Goal: Information Seeking & Learning: Learn about a topic

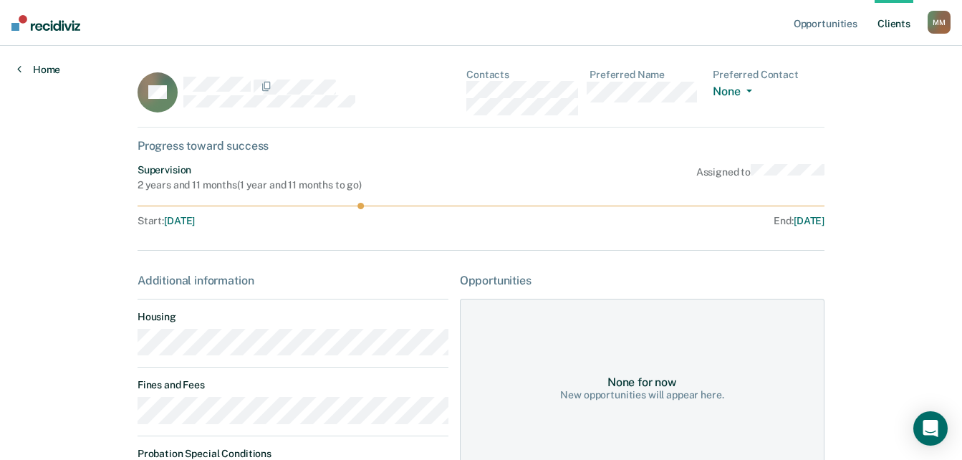
click at [32, 72] on link "Home" at bounding box center [38, 69] width 43 height 13
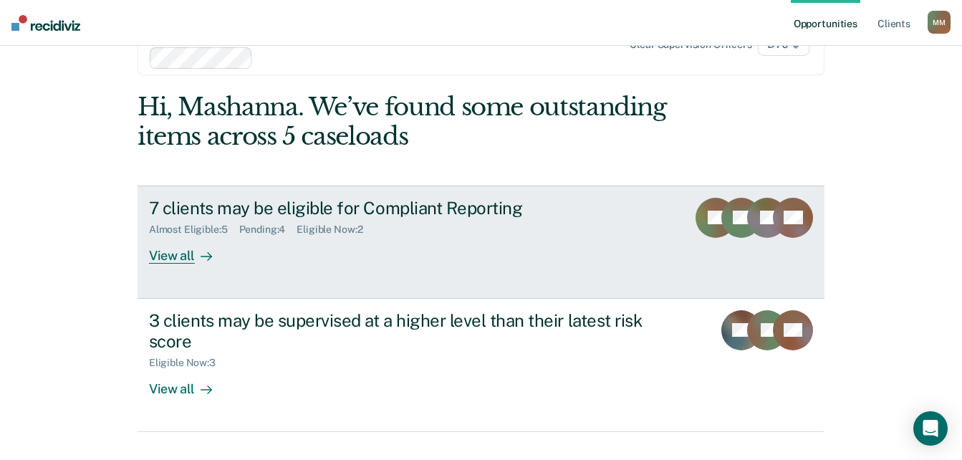
scroll to position [85, 0]
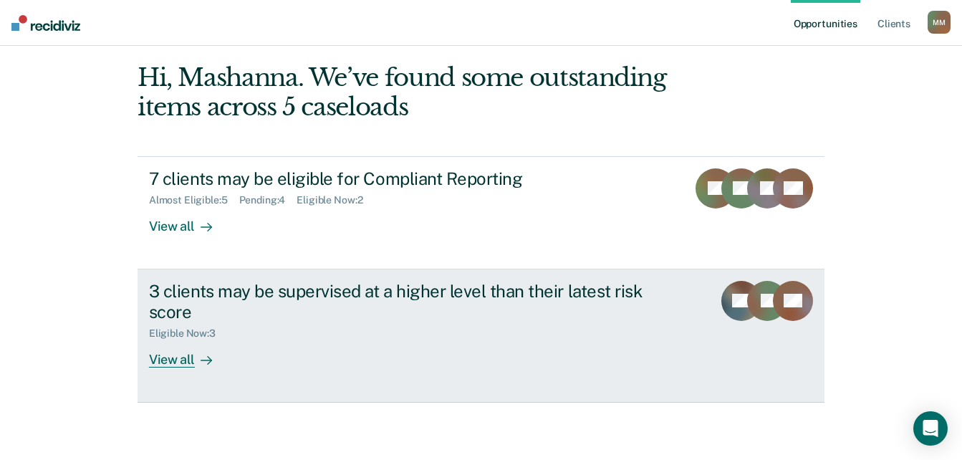
click at [153, 366] on div "View all" at bounding box center [189, 354] width 80 height 28
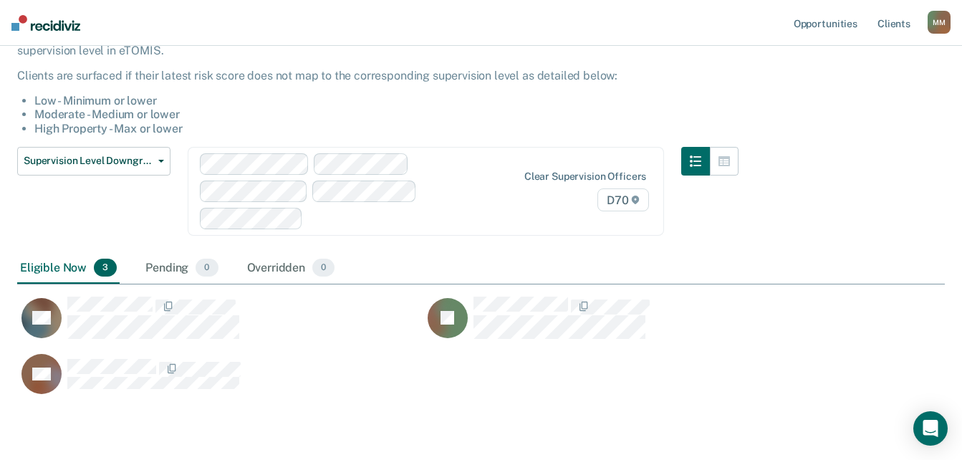
scroll to position [136, 0]
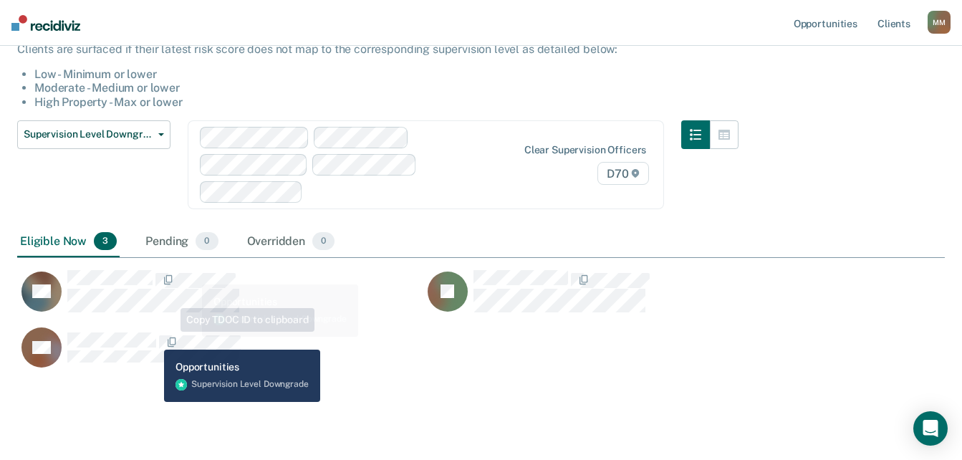
click at [155, 362] on div "Supervision Level Downgrade This alert helps staff identify people who may be s…" at bounding box center [481, 194] width 928 height 463
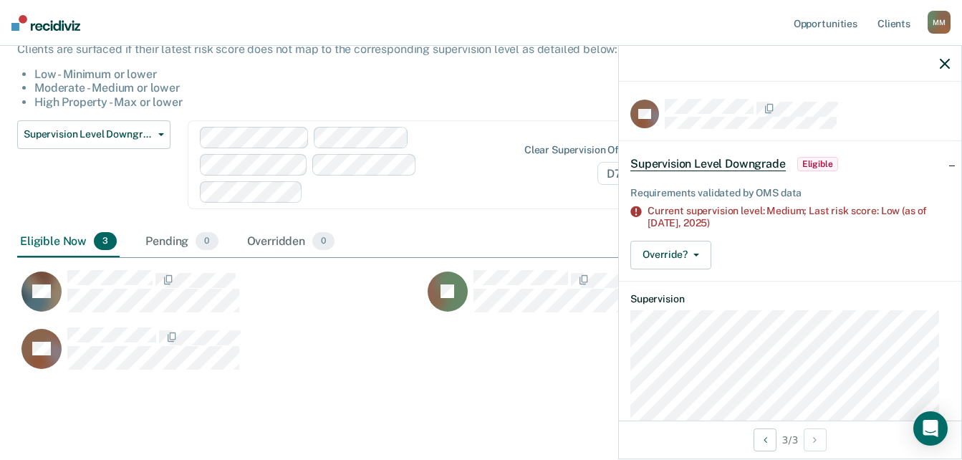
drag, startPoint x: 335, startPoint y: 384, endPoint x: 333, endPoint y: 402, distance: 18.1
click at [335, 401] on main "Supervision Level Downgrade This alert helps staff identify people who may be s…" at bounding box center [481, 211] width 962 height 543
click at [475, 191] on div "Supervision Level Downgrade Compliant Reporting Supervision Level Downgrade Sus…" at bounding box center [378, 173] width 722 height 106
click at [947, 68] on icon "button" at bounding box center [945, 64] width 10 height 10
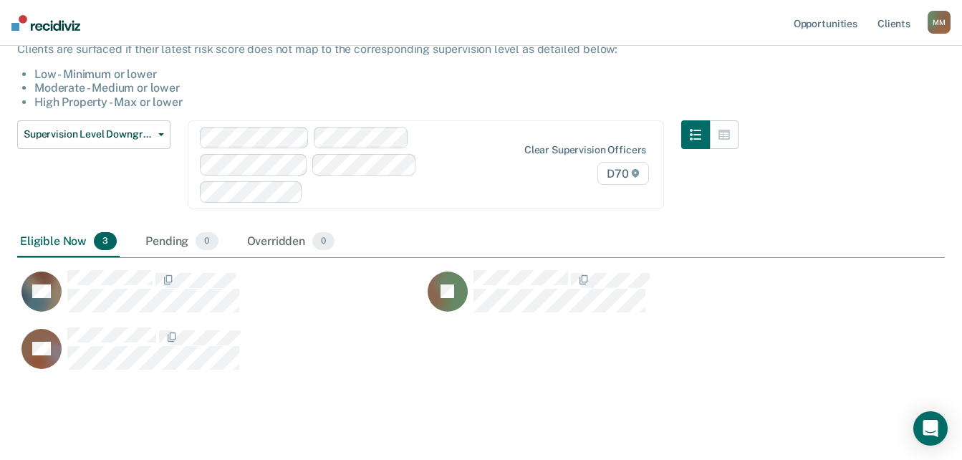
scroll to position [0, 0]
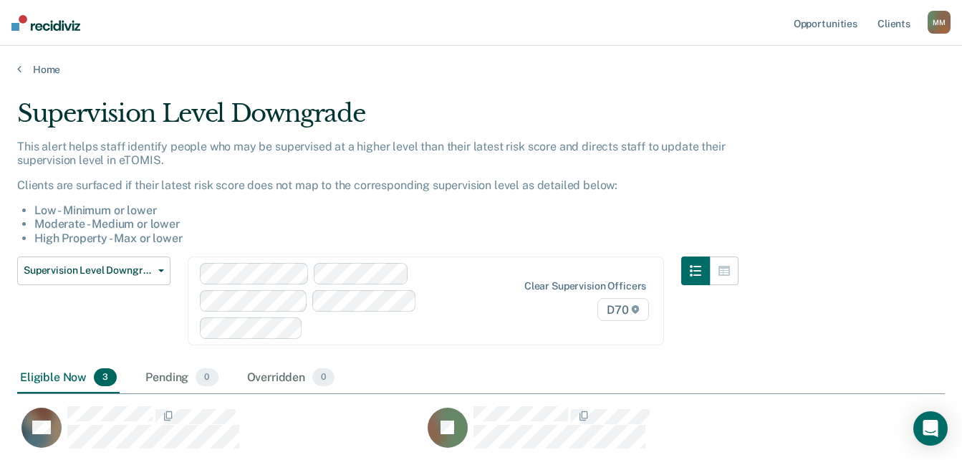
click at [15, 60] on div "Home" at bounding box center [481, 61] width 962 height 30
click at [16, 72] on div "Home" at bounding box center [481, 61] width 962 height 30
click at [32, 69] on link "Home" at bounding box center [481, 69] width 928 height 13
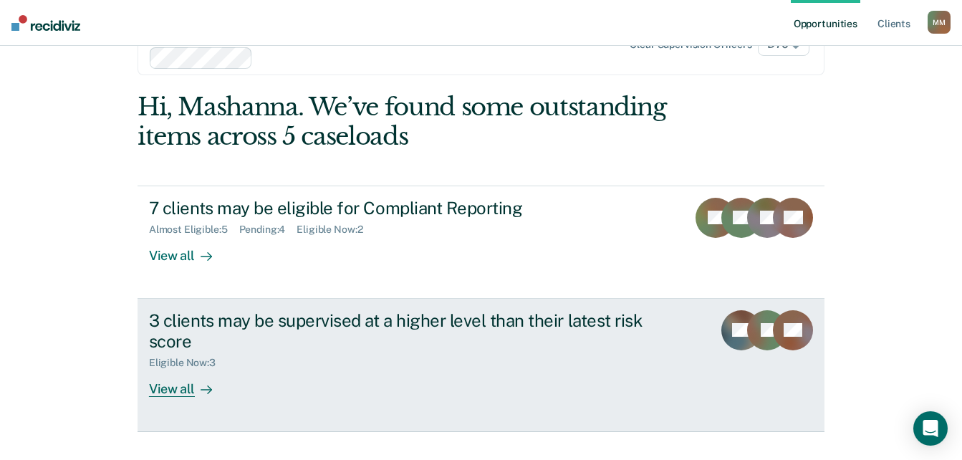
scroll to position [85, 0]
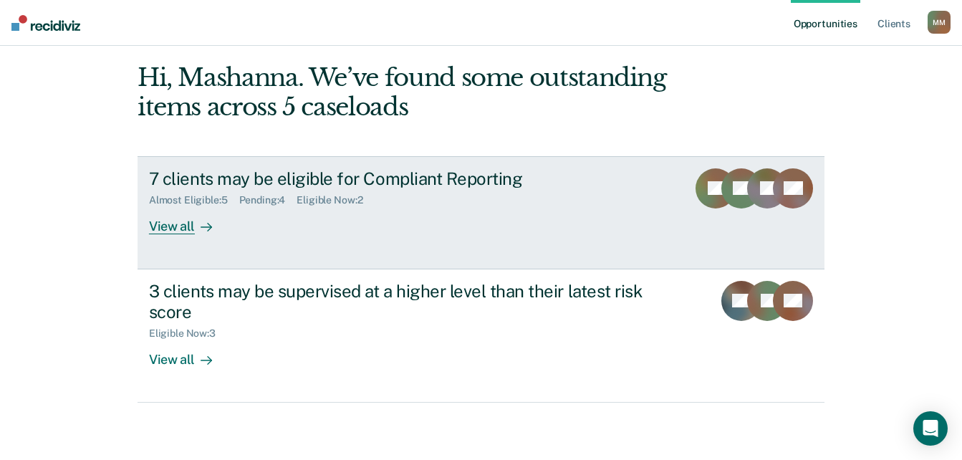
click at [188, 228] on div "View all" at bounding box center [189, 220] width 80 height 28
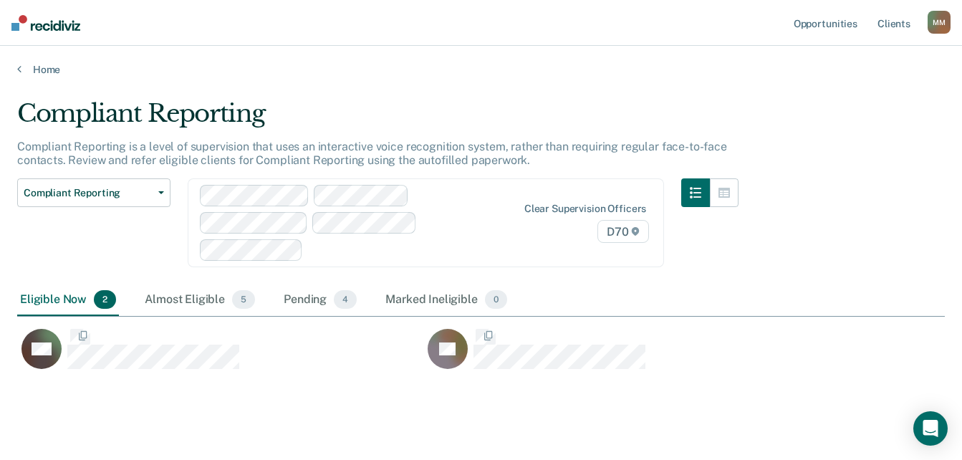
scroll to position [244, 917]
click at [19, 71] on icon at bounding box center [19, 68] width 4 height 11
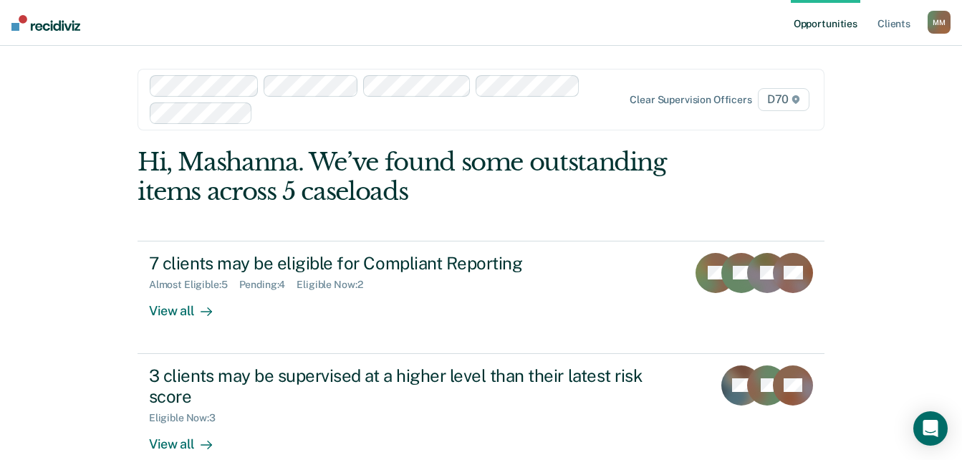
click at [361, 125] on div "Clear supervision officers D70" at bounding box center [481, 100] width 687 height 62
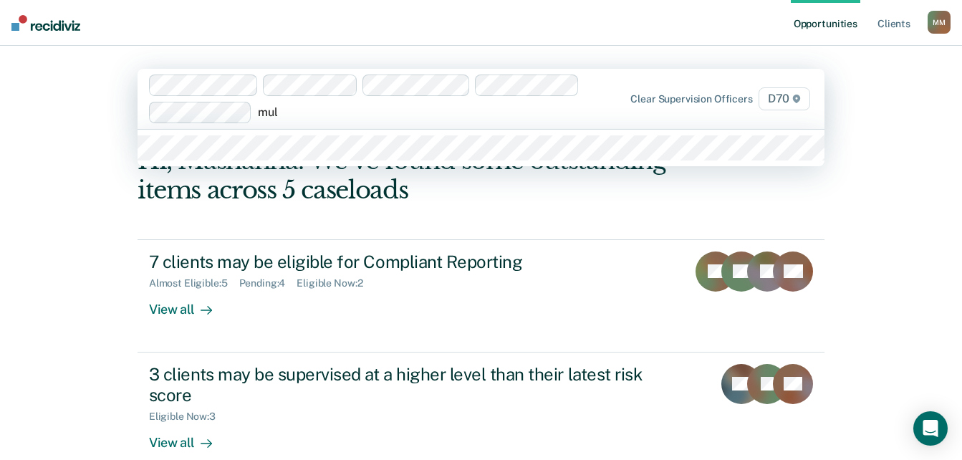
type input "[PERSON_NAME]"
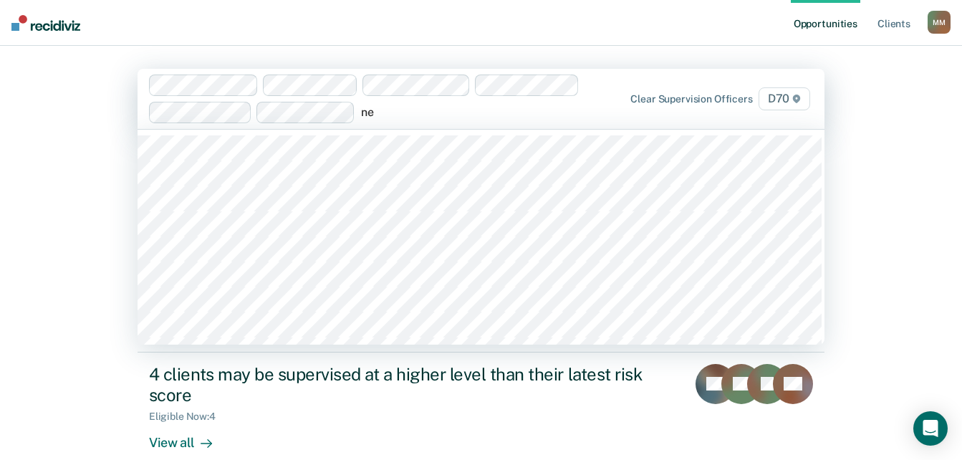
type input "nel"
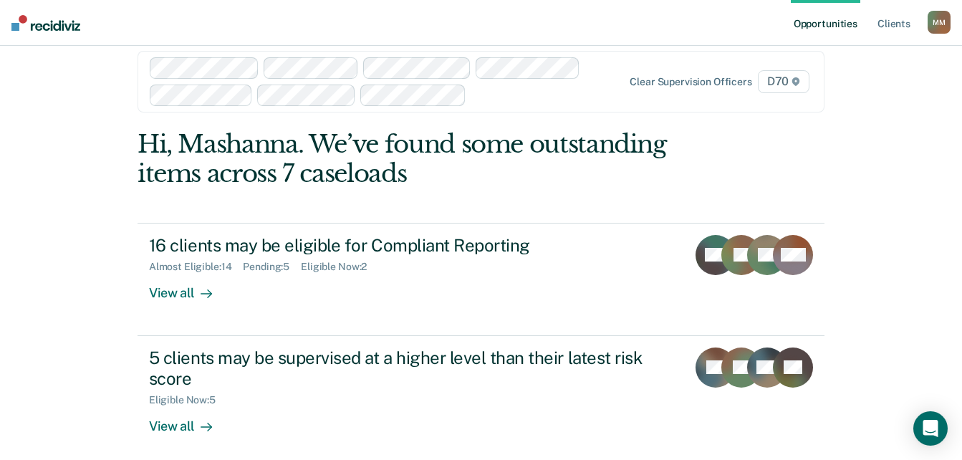
scroll to position [27, 0]
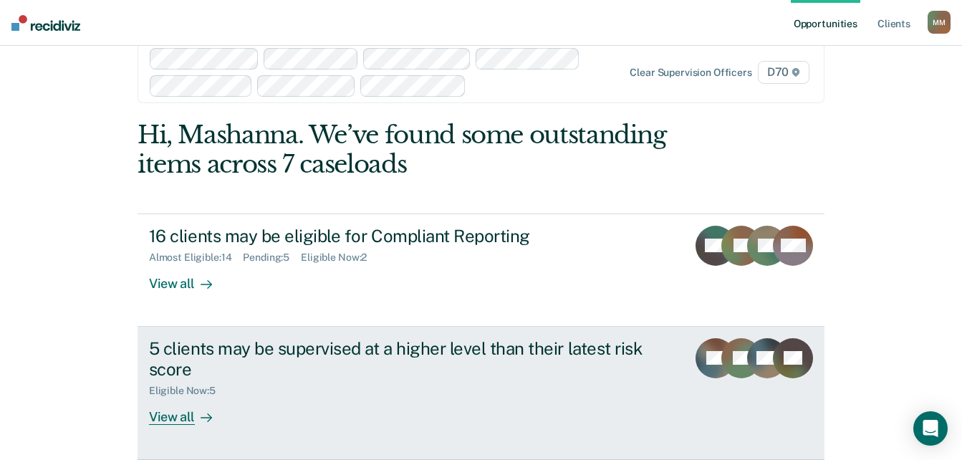
click at [173, 416] on div "View all" at bounding box center [189, 411] width 80 height 28
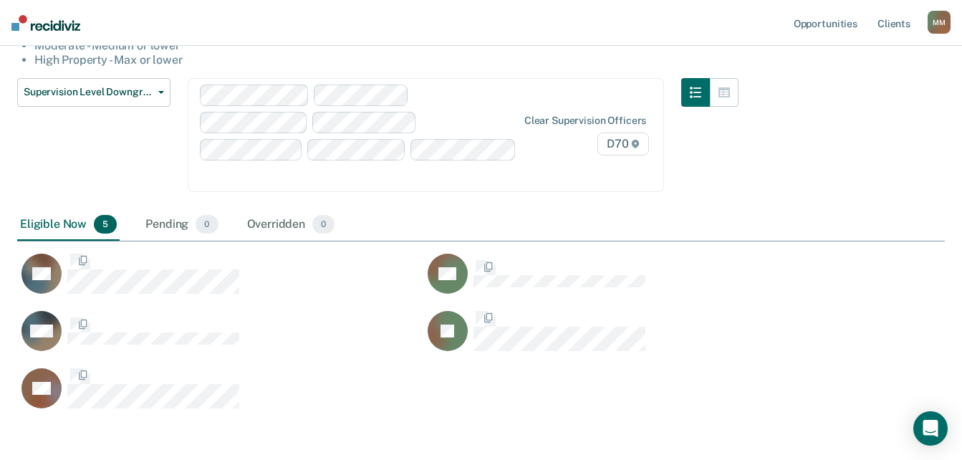
scroll to position [221, 0]
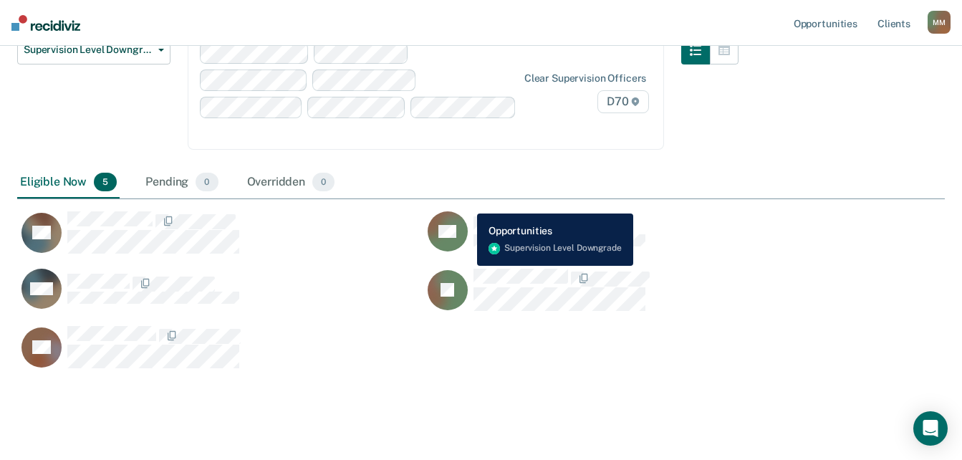
click at [467, 211] on rect "CaseloadOpportunityCell-00651967" at bounding box center [448, 231] width 40 height 40
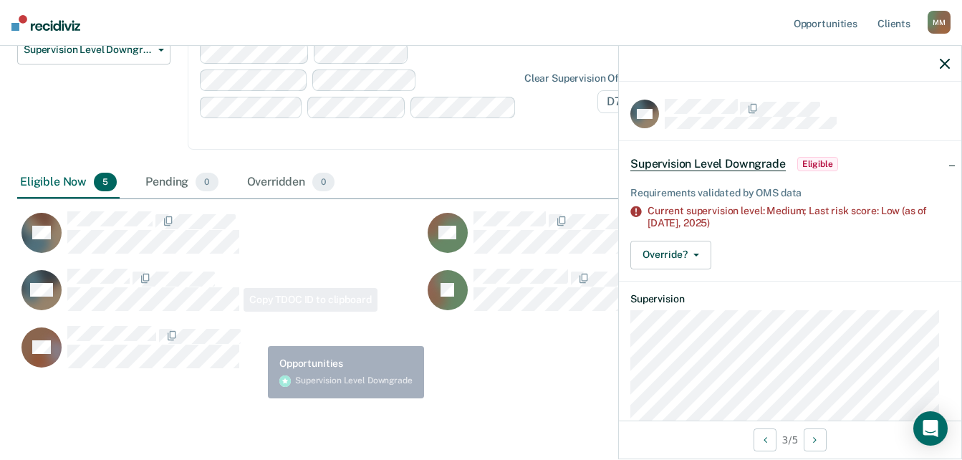
click at [284, 359] on div "Supervision Level Downgrade This alert helps staff identify people who may be s…" at bounding box center [481, 151] width 928 height 546
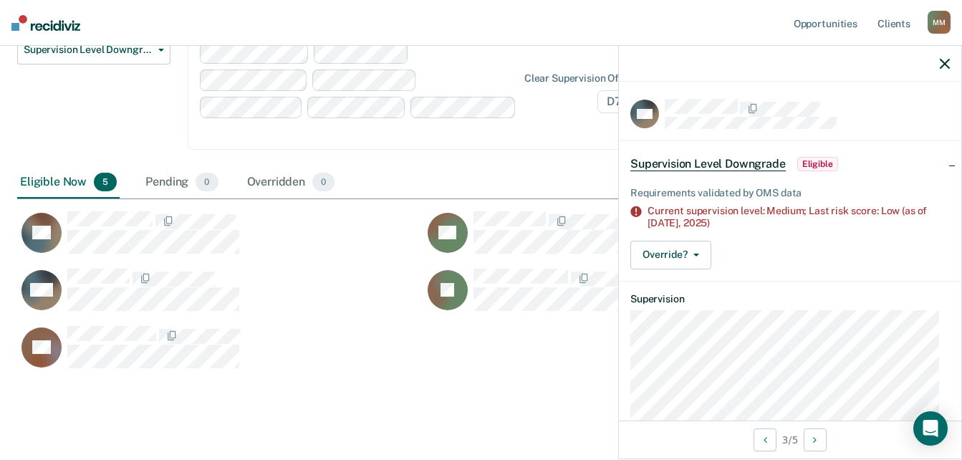
click at [942, 62] on icon "button" at bounding box center [945, 64] width 10 height 10
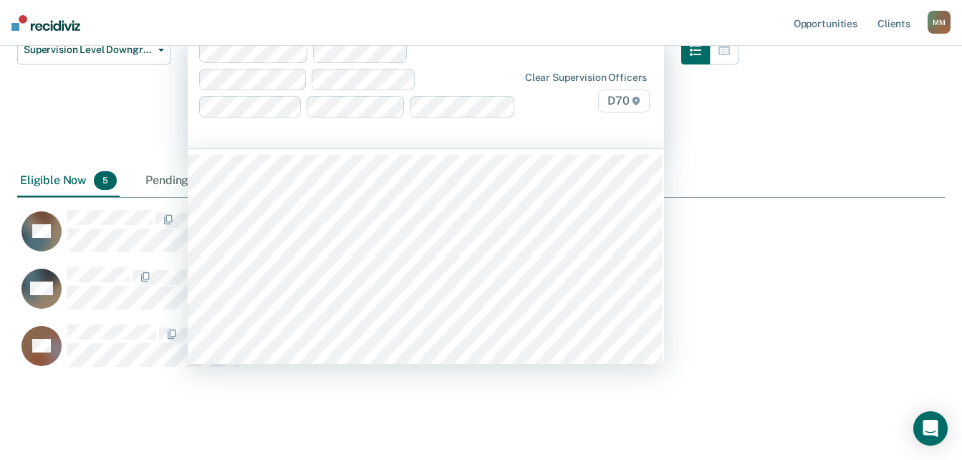
scroll to position [219, 0]
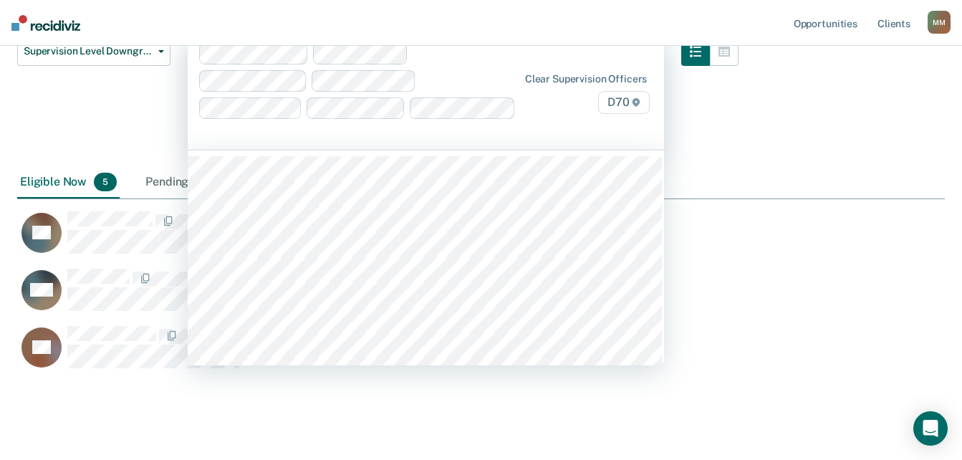
click at [390, 376] on div "Supervision Level Downgrade This alert helps staff identify people who may be s…" at bounding box center [481, 152] width 928 height 545
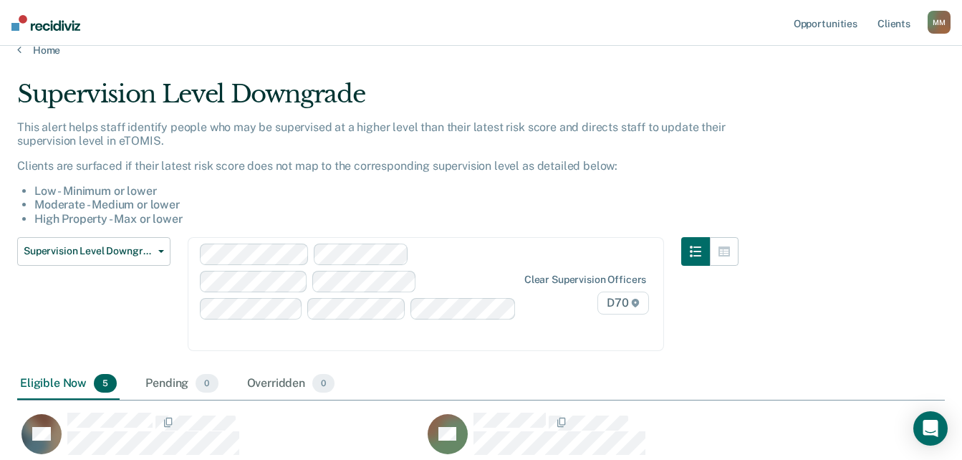
scroll to position [0, 0]
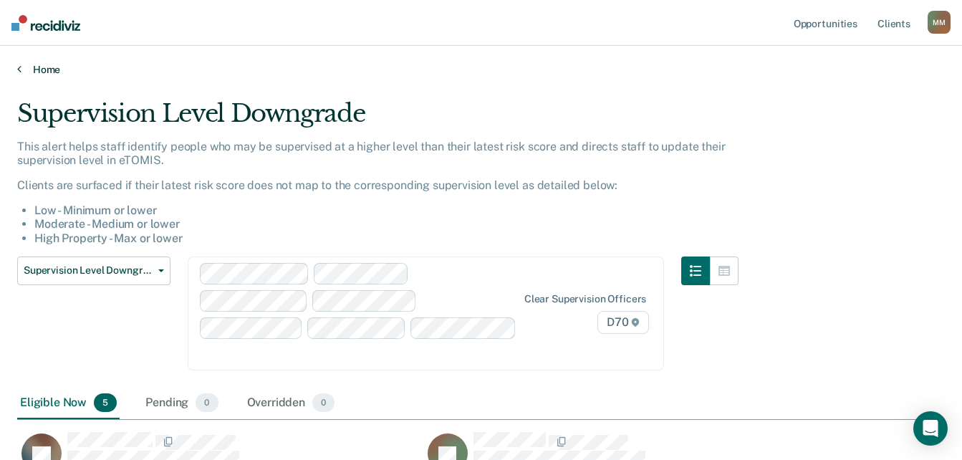
click at [34, 70] on link "Home" at bounding box center [481, 69] width 928 height 13
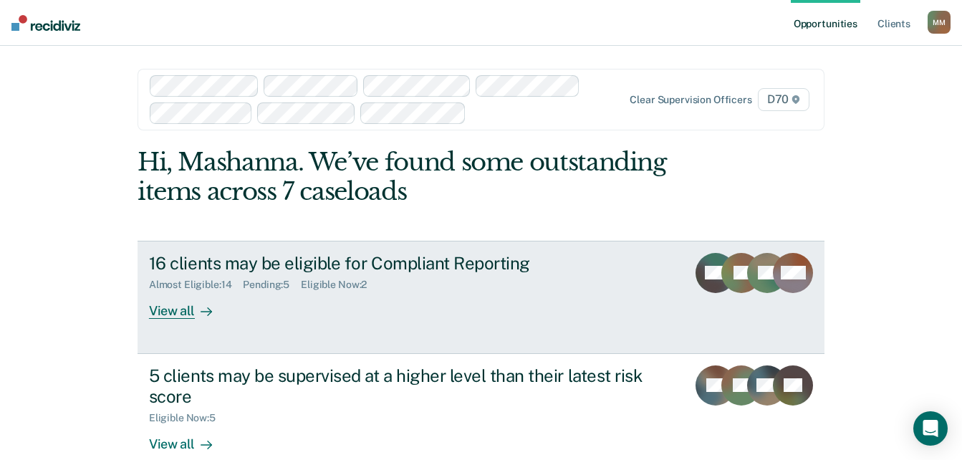
click at [180, 307] on div "View all" at bounding box center [189, 305] width 80 height 28
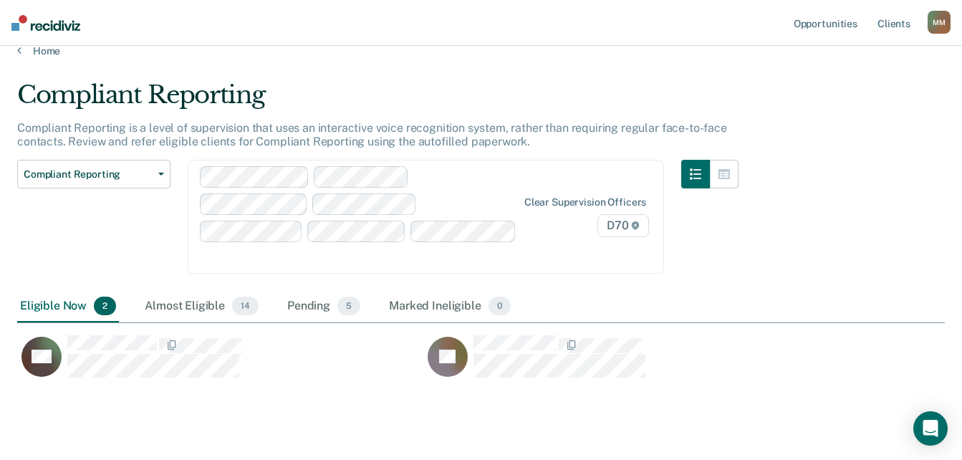
scroll to position [29, 0]
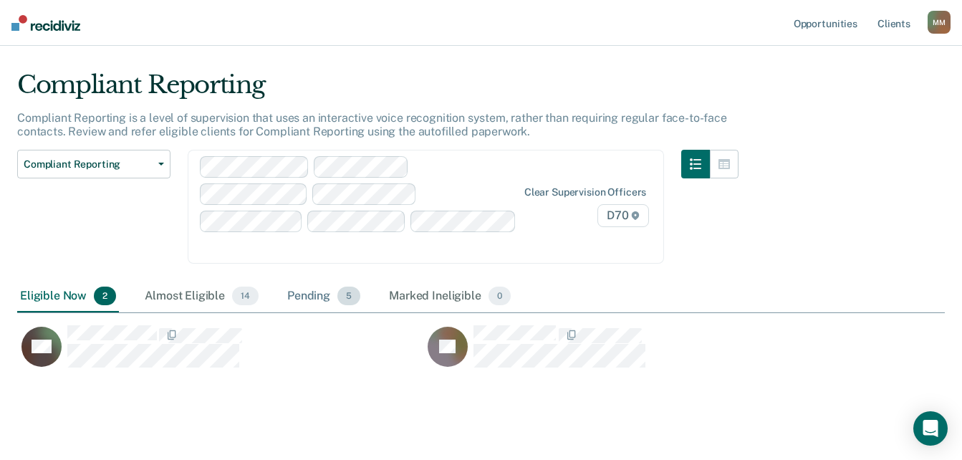
click at [312, 281] on div "Pending 5" at bounding box center [324, 297] width 79 height 32
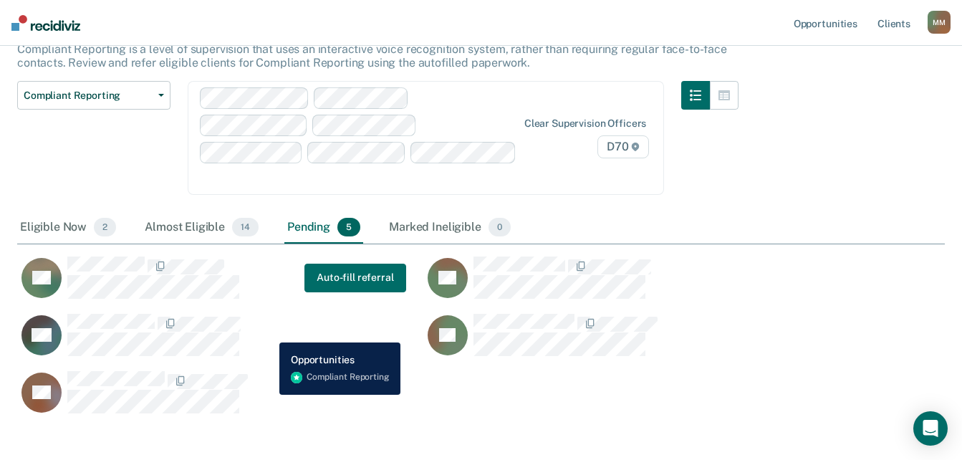
scroll to position [143, 0]
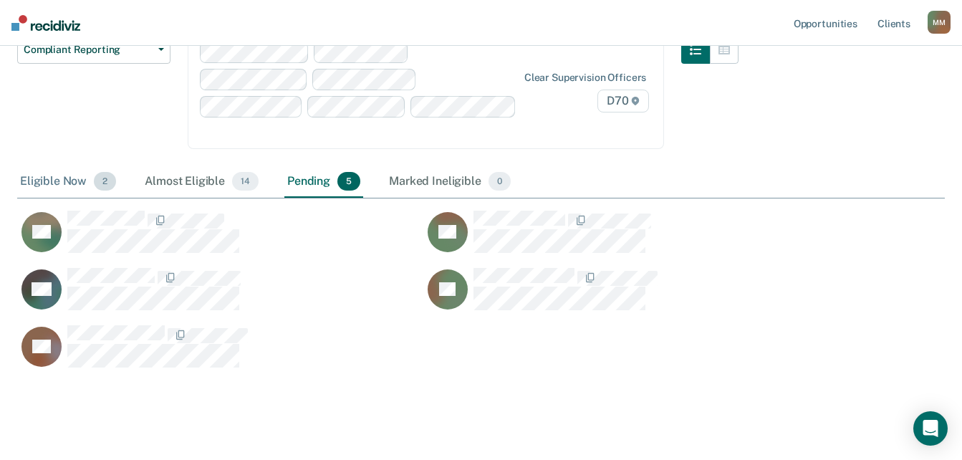
click at [64, 166] on div "Eligible Now 2" at bounding box center [68, 182] width 102 height 32
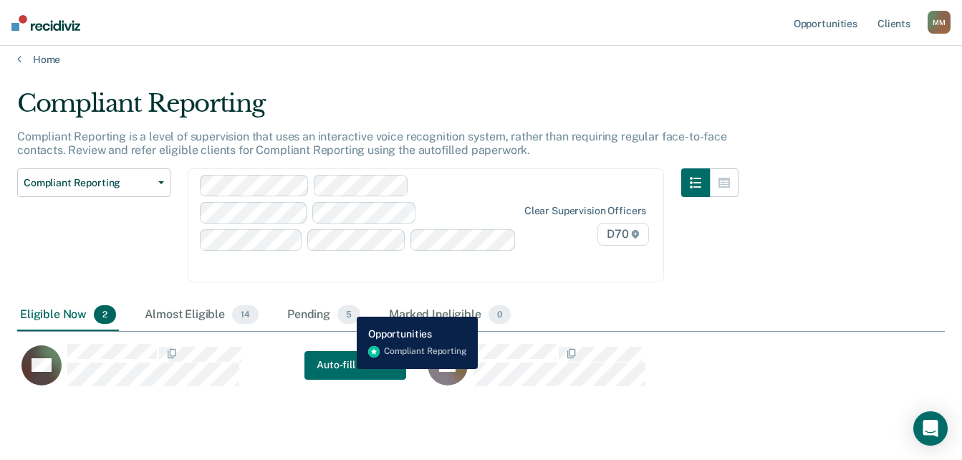
scroll to position [0, 0]
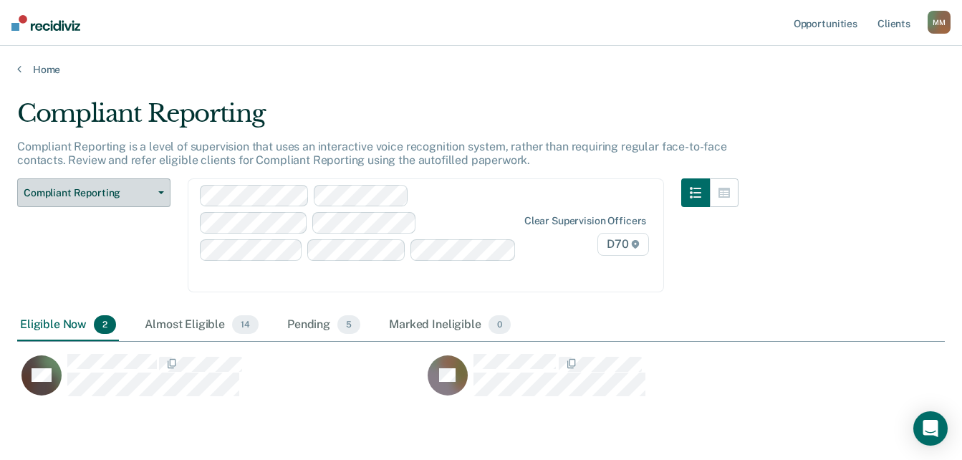
click at [130, 191] on span "Compliant Reporting" at bounding box center [88, 193] width 129 height 12
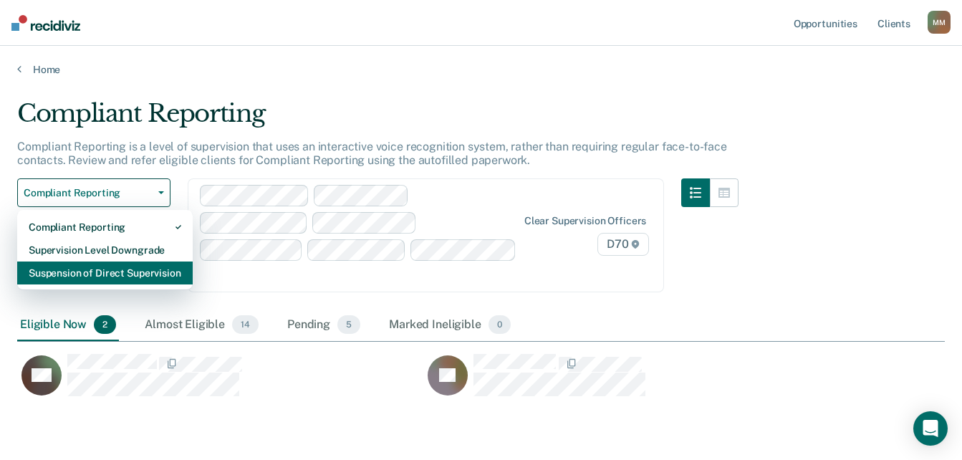
click at [94, 265] on div "Suspension of Direct Supervision" at bounding box center [105, 273] width 153 height 23
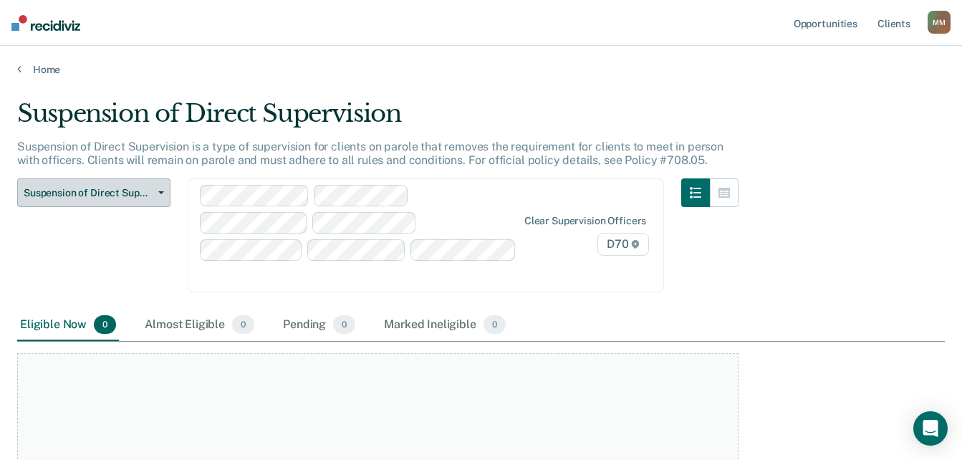
click at [99, 179] on button "Suspension of Direct Supervision" at bounding box center [93, 192] width 153 height 29
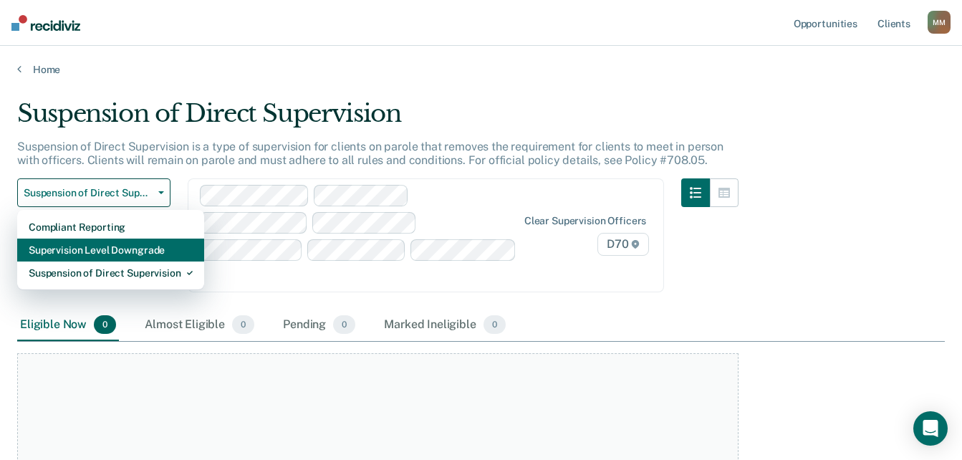
click at [81, 245] on div "Supervision Level Downgrade" at bounding box center [111, 250] width 164 height 23
